Goal: Transaction & Acquisition: Purchase product/service

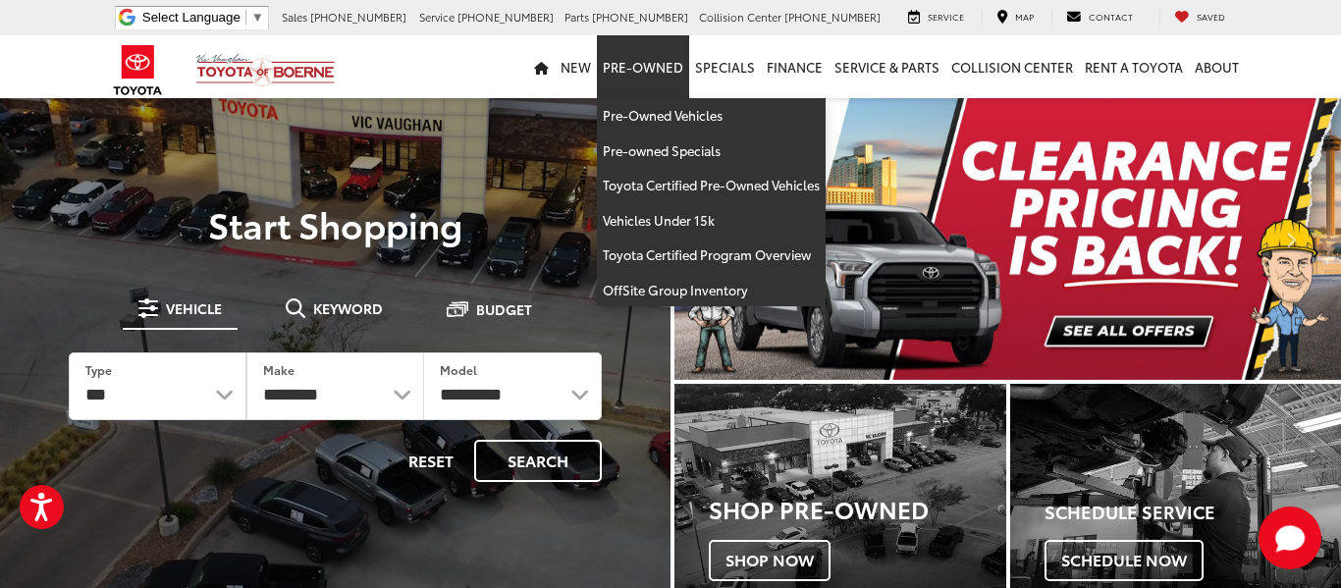
click at [647, 64] on link "Pre-Owned" at bounding box center [643, 66] width 92 height 63
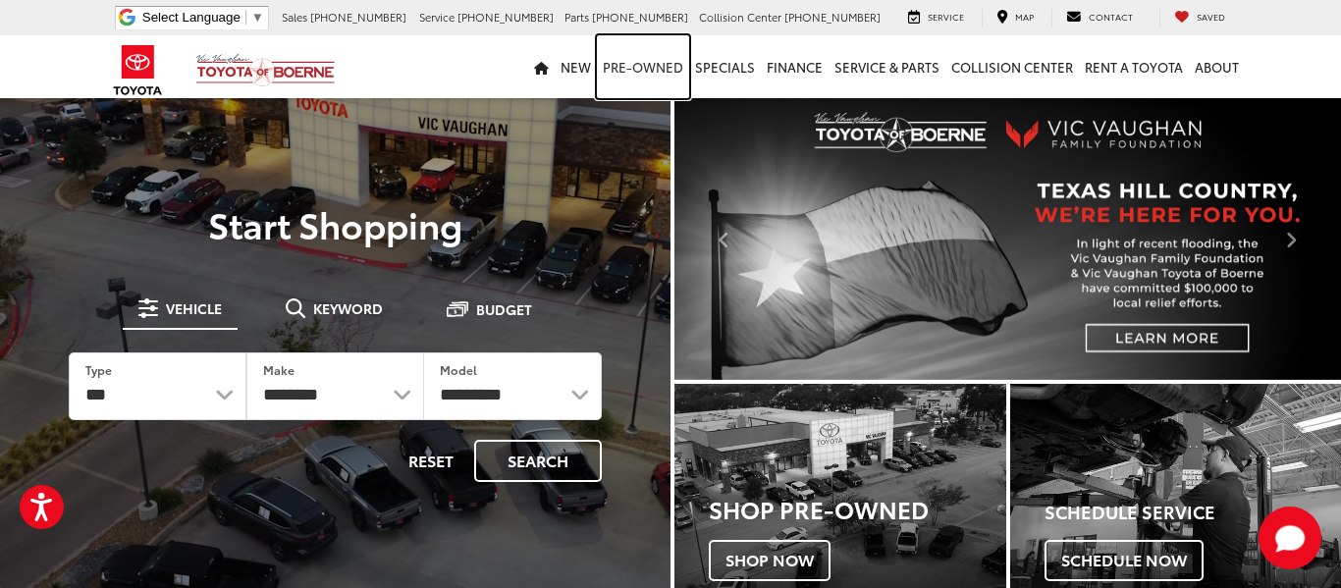
click at [647, 64] on link "Pre-Owned" at bounding box center [643, 66] width 92 height 63
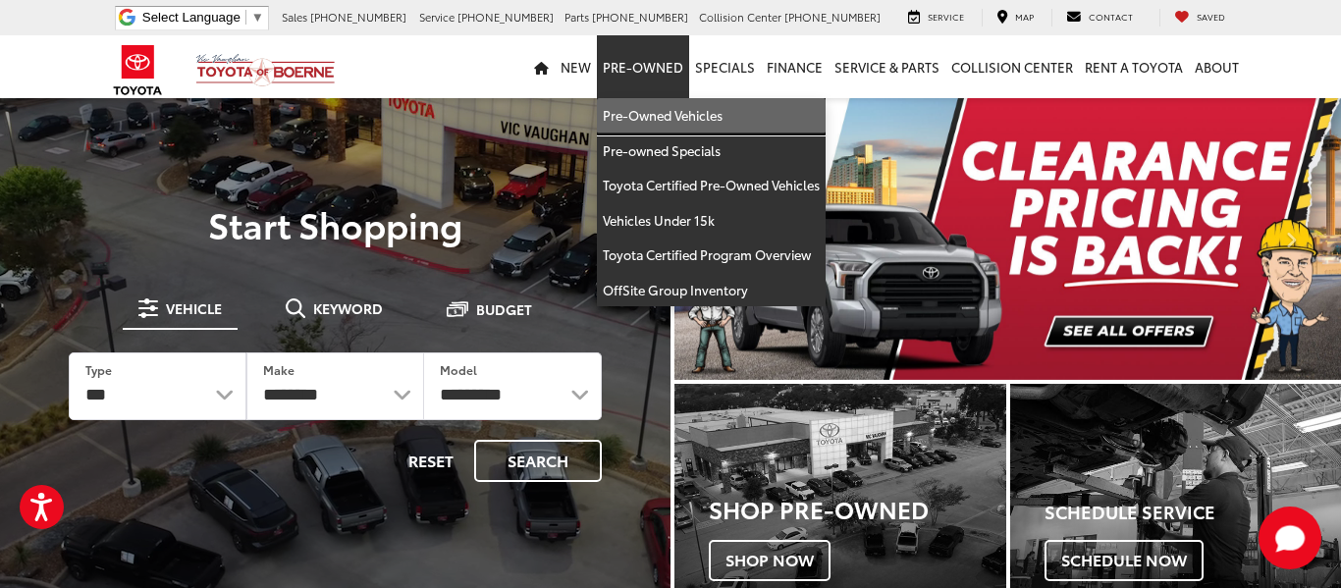
click at [663, 108] on link "Pre-Owned Vehicles" at bounding box center [711, 115] width 229 height 35
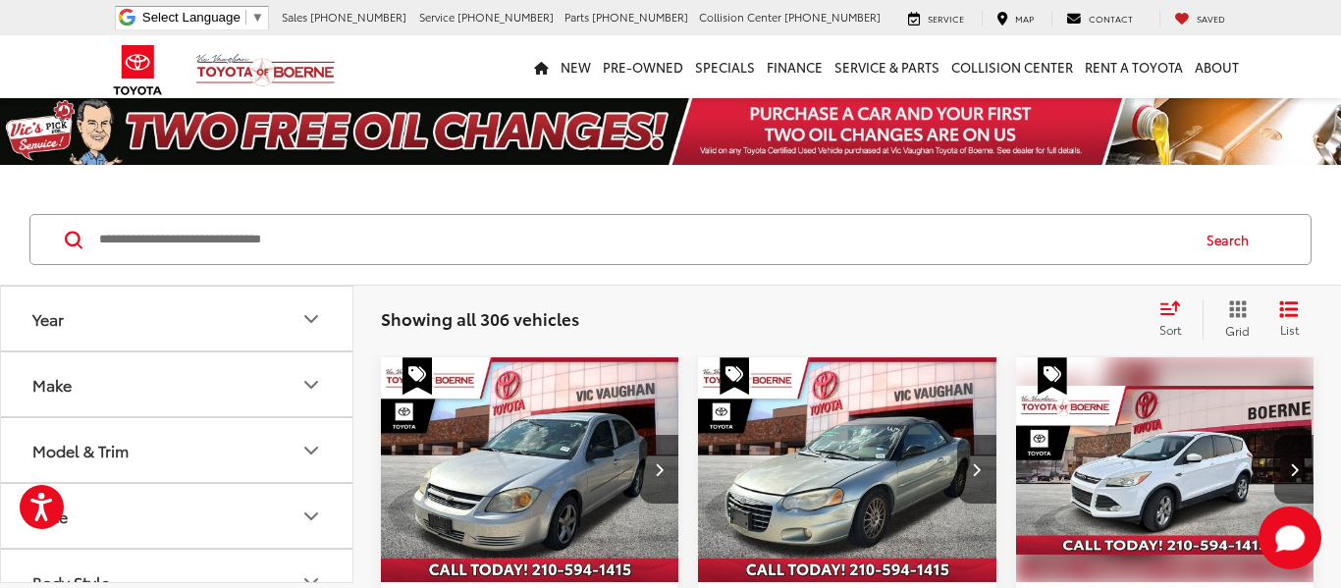
click at [309, 379] on icon "Make" at bounding box center [311, 385] width 24 height 24
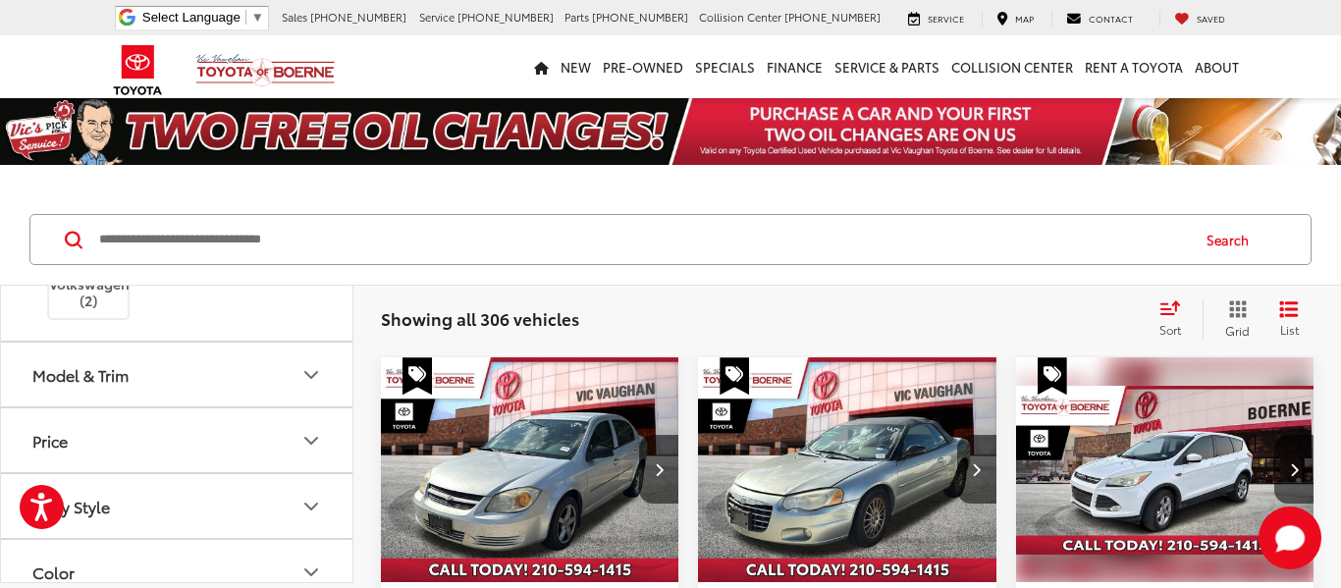
scroll to position [746, 0]
click at [265, 212] on img at bounding box center [265, 212] width 0 height 0
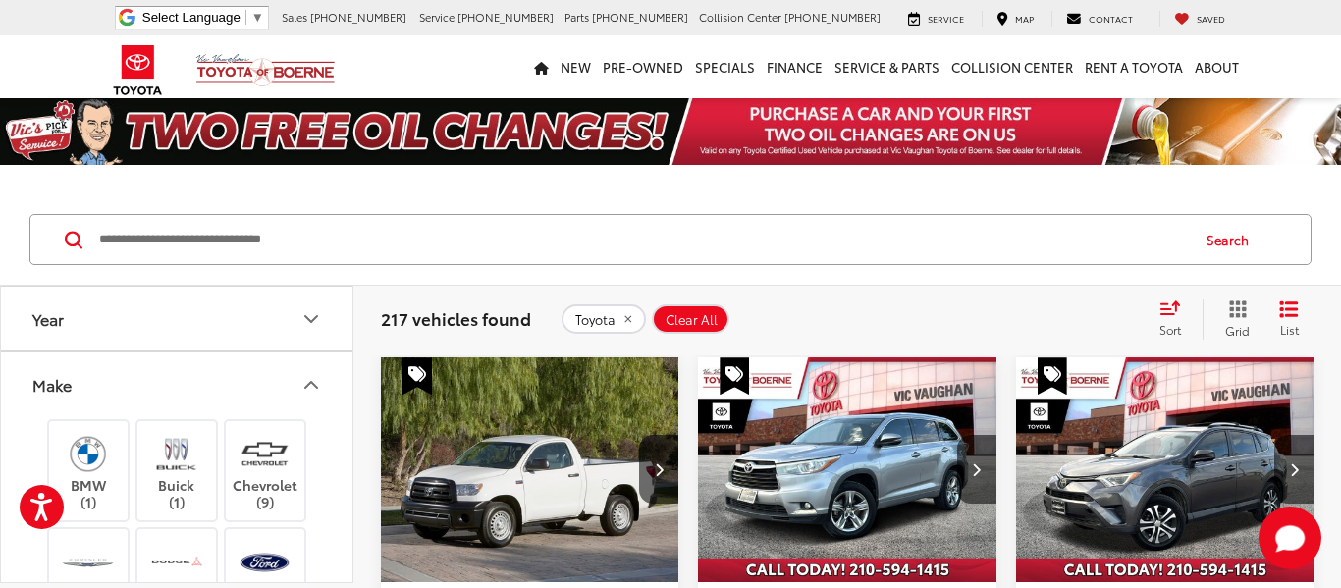
click at [314, 383] on icon "Make" at bounding box center [311, 385] width 24 height 24
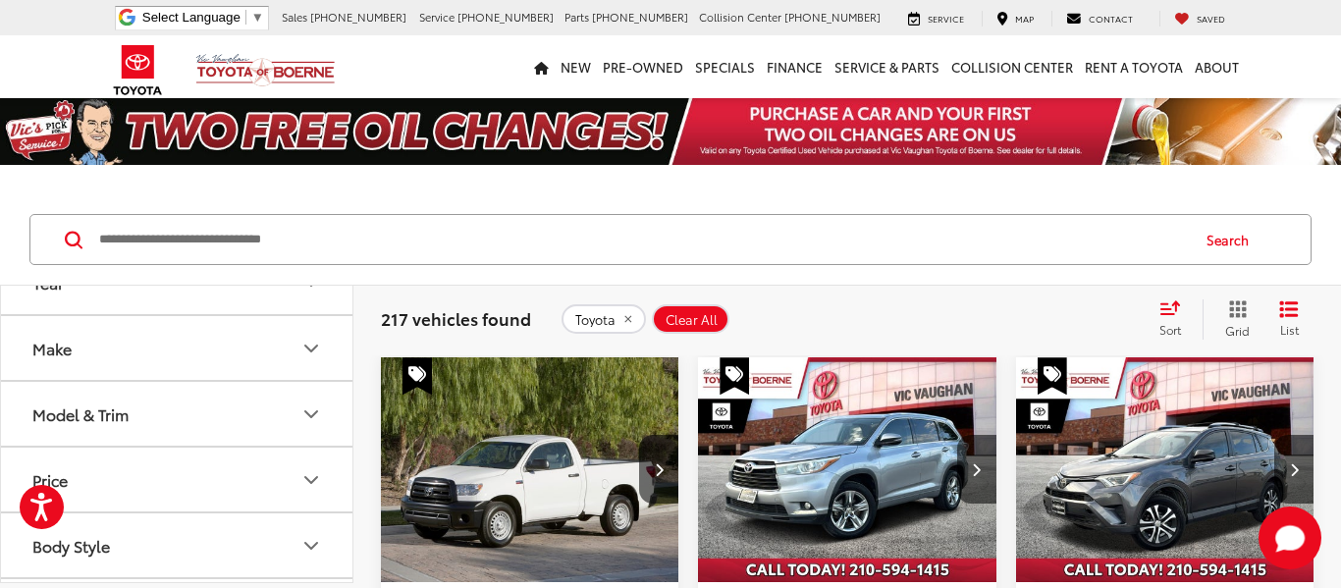
scroll to position [39, 0]
click at [313, 410] on icon "Model & Trim" at bounding box center [311, 411] width 12 height 6
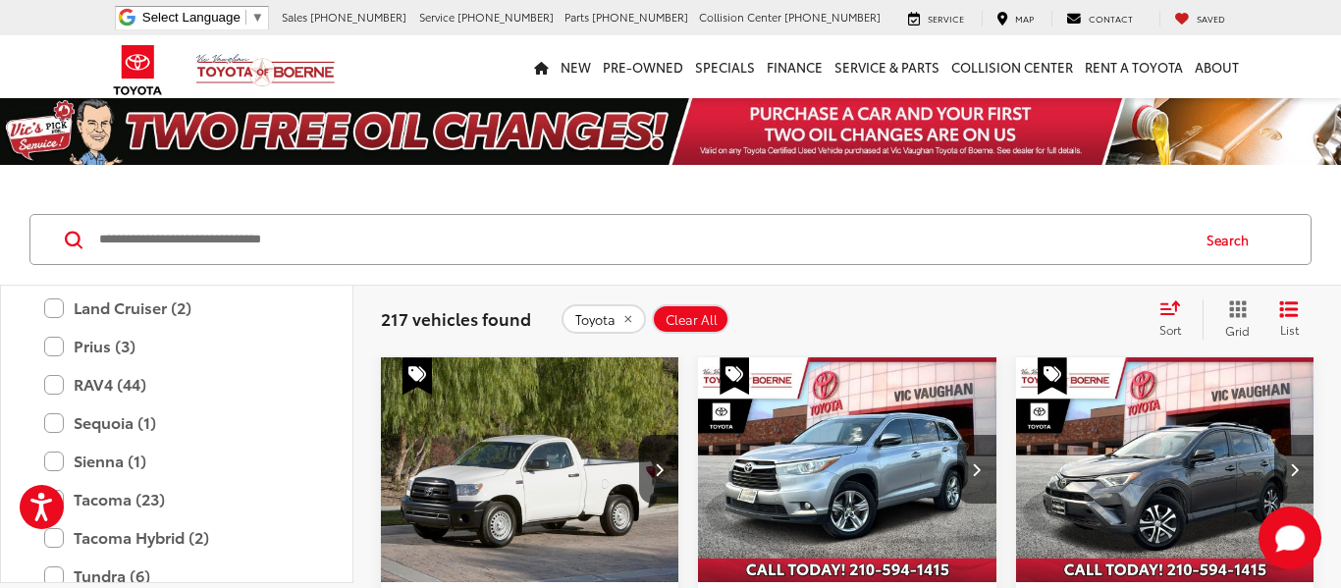
scroll to position [707, 0]
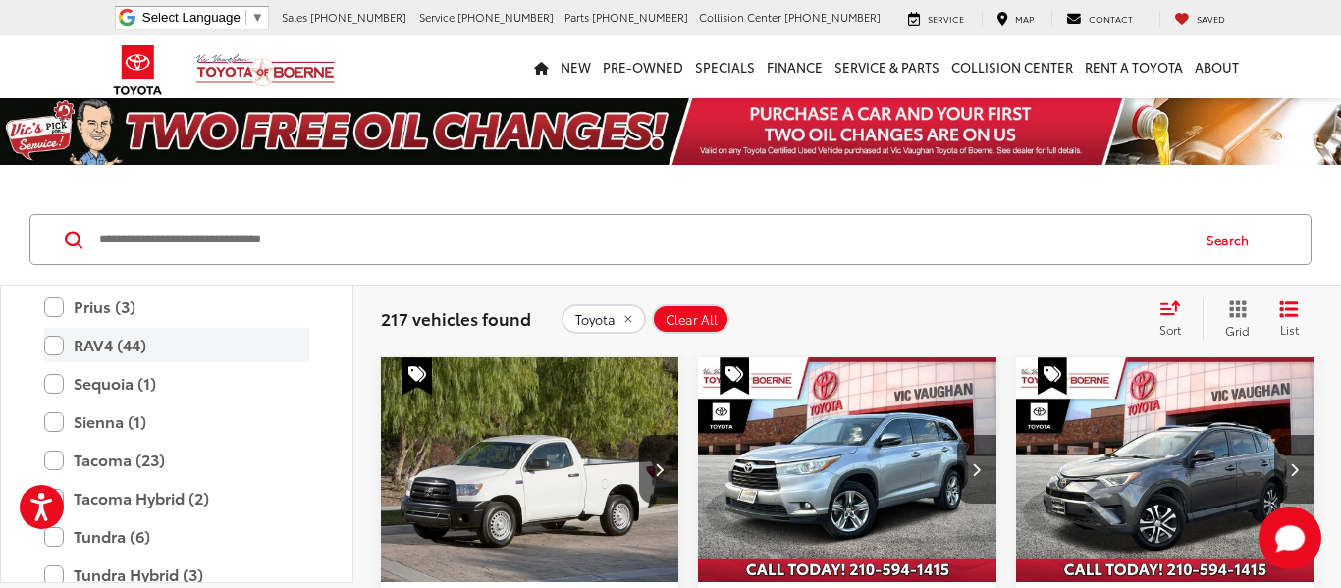
click at [89, 343] on label "RAV4 (44)" at bounding box center [176, 345] width 265 height 34
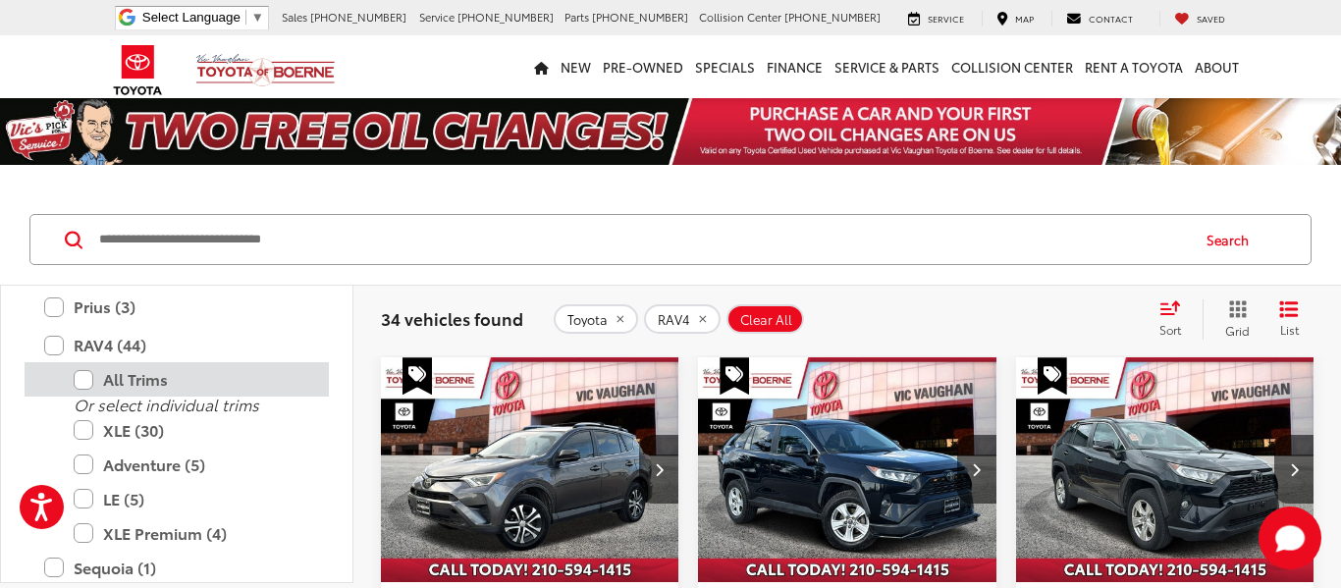
click at [143, 376] on label "All Trims" at bounding box center [192, 379] width 236 height 34
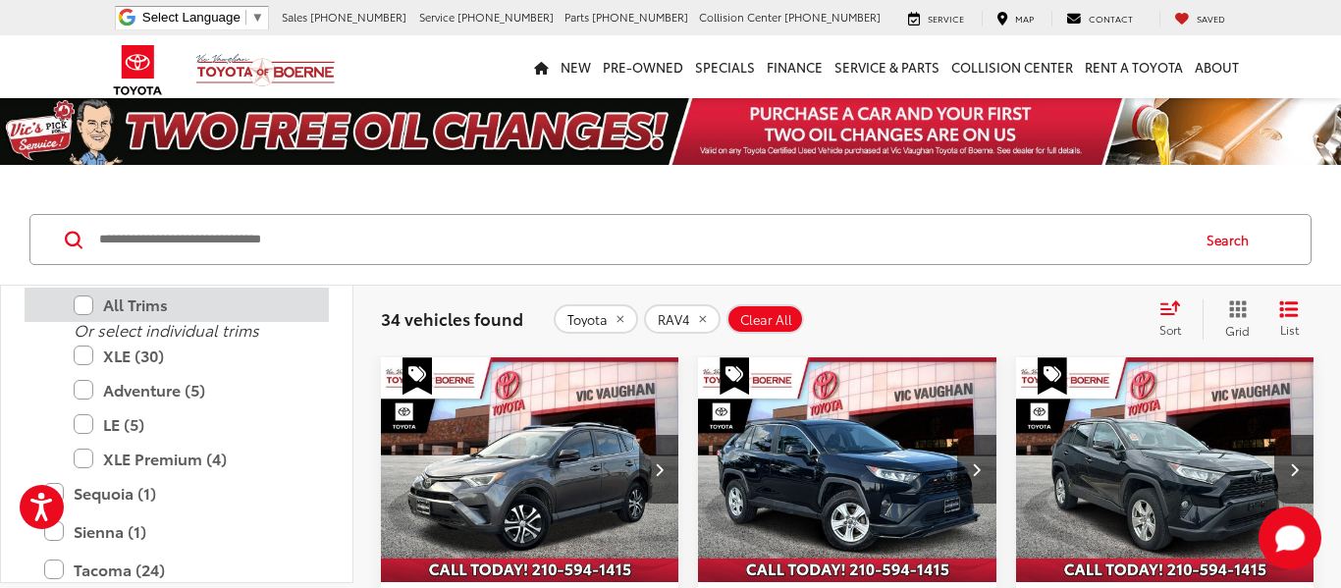
scroll to position [785, 0]
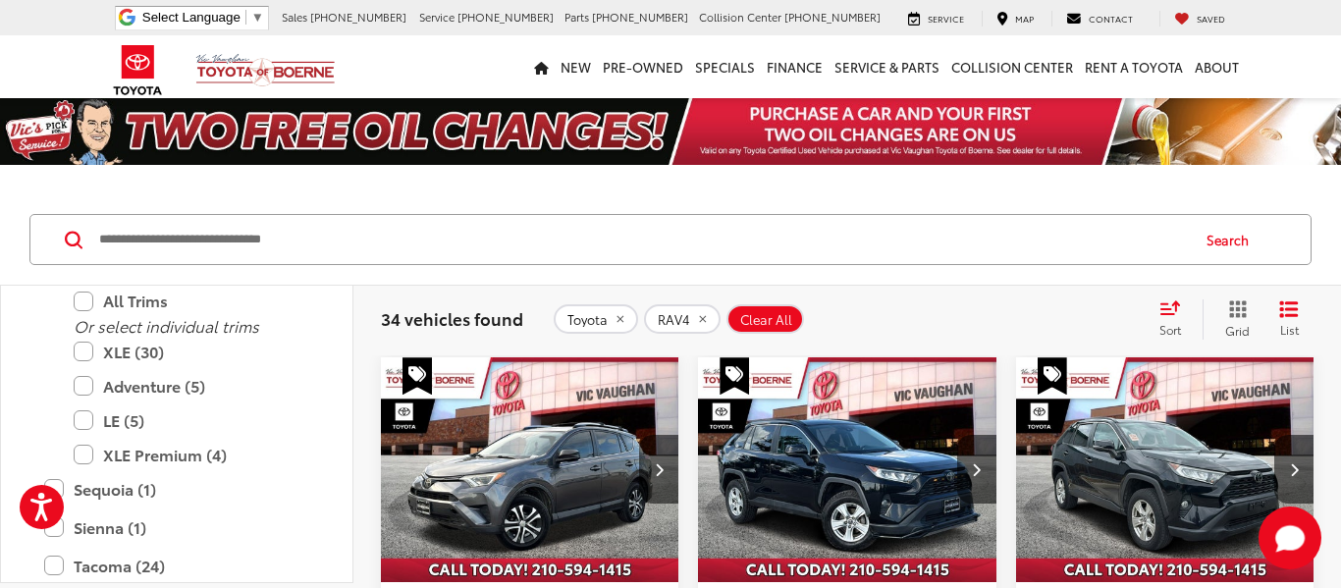
click at [1165, 308] on icon "Select sort value" at bounding box center [1170, 308] width 18 height 12
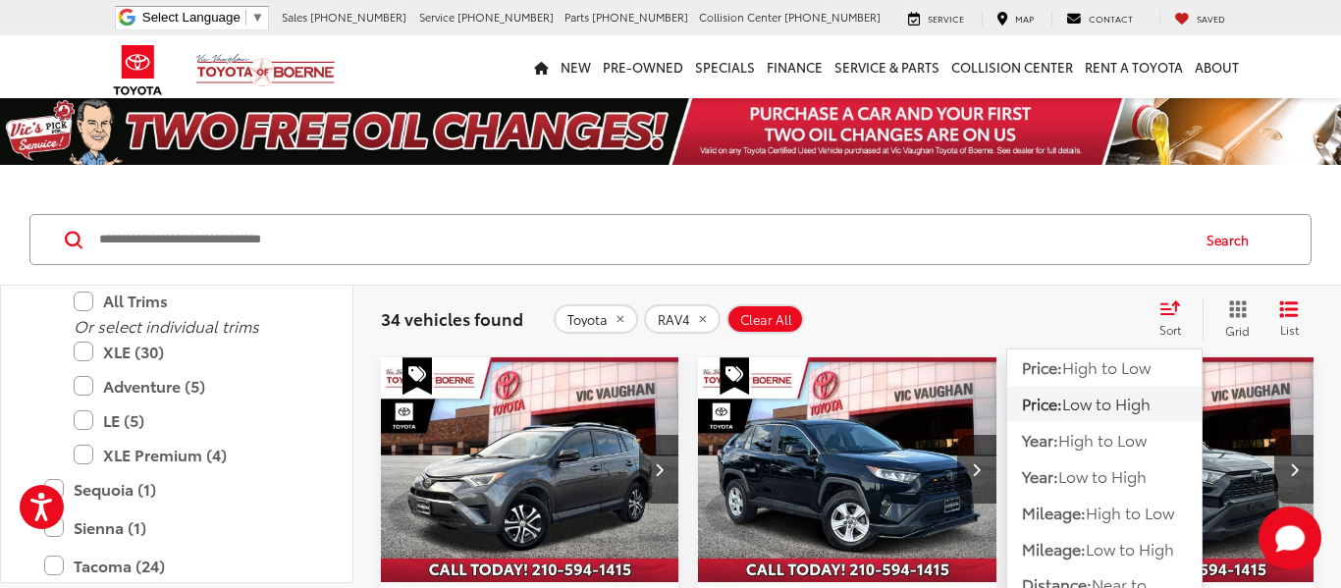
click at [1115, 413] on span "Low to High" at bounding box center [1106, 403] width 88 height 23
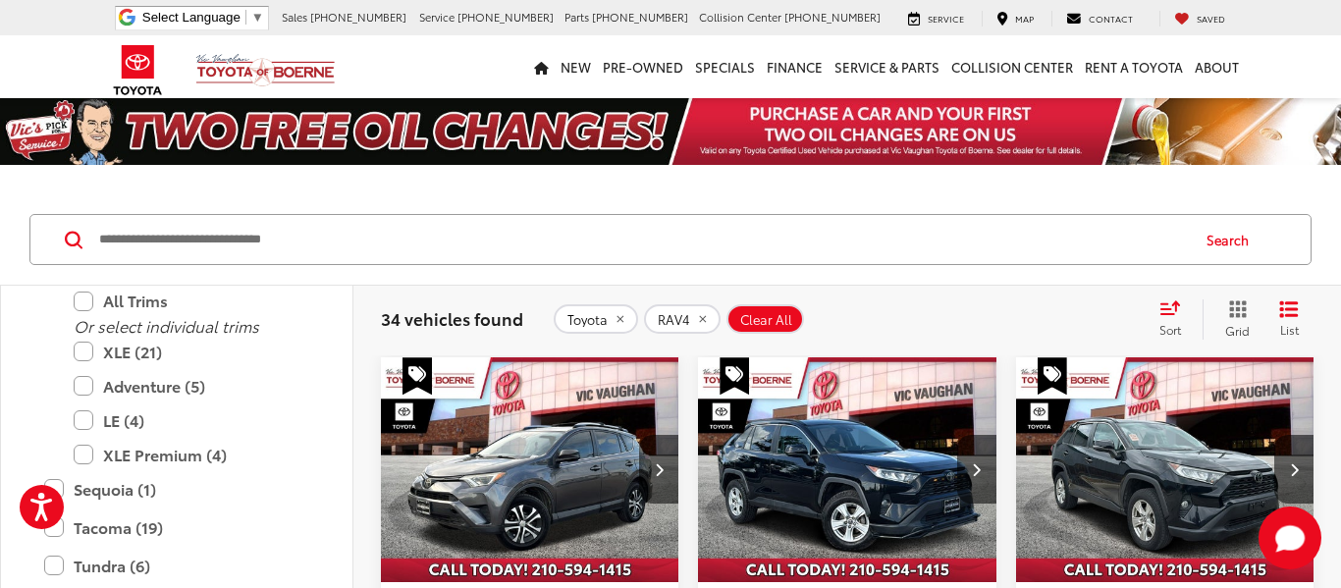
click at [198, 232] on input "Search by Make, Model, or Keyword" at bounding box center [642, 239] width 1090 height 47
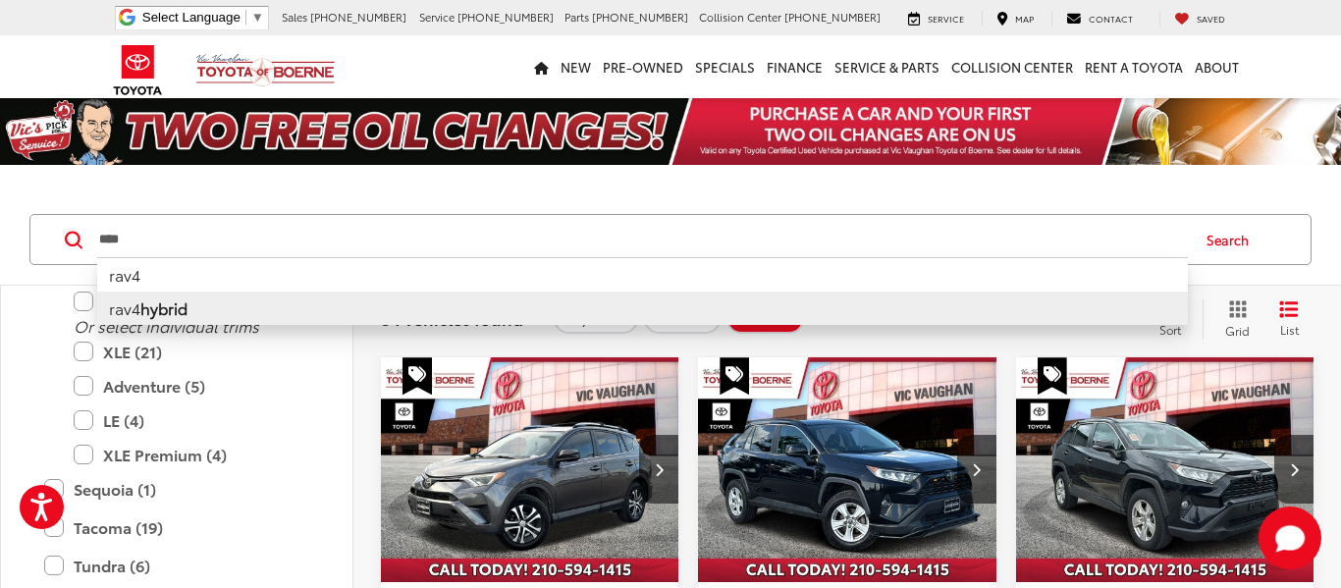
click at [174, 315] on b "hybrid" at bounding box center [163, 307] width 47 height 23
type input "**********"
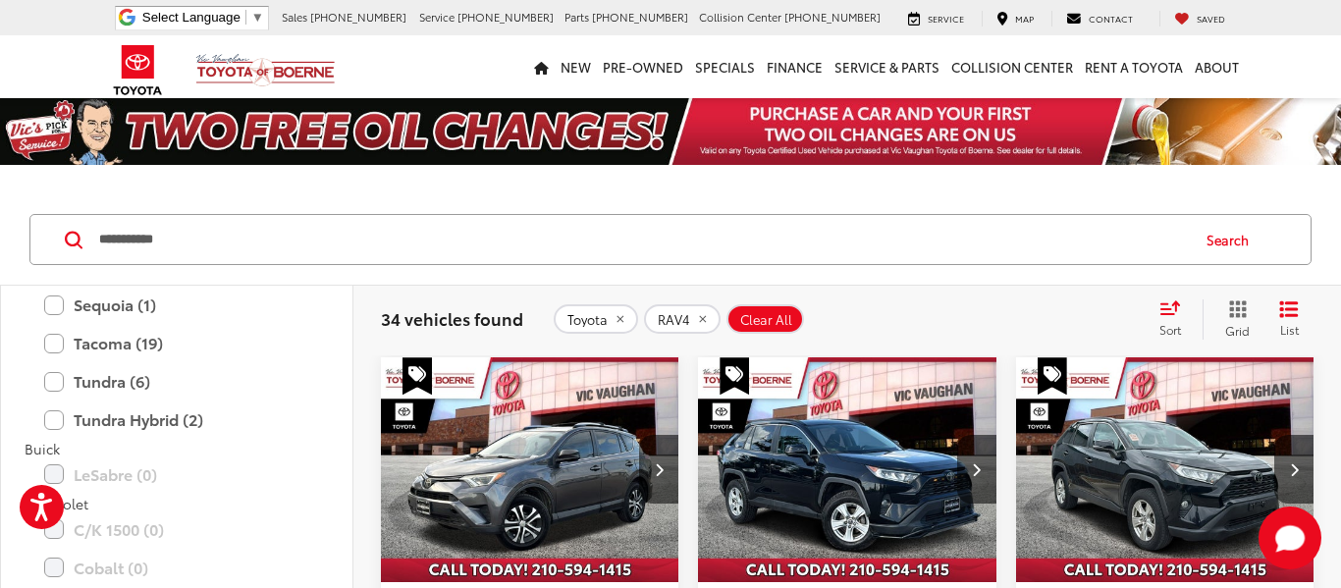
scroll to position [719, 0]
